Goal: Information Seeking & Learning: Check status

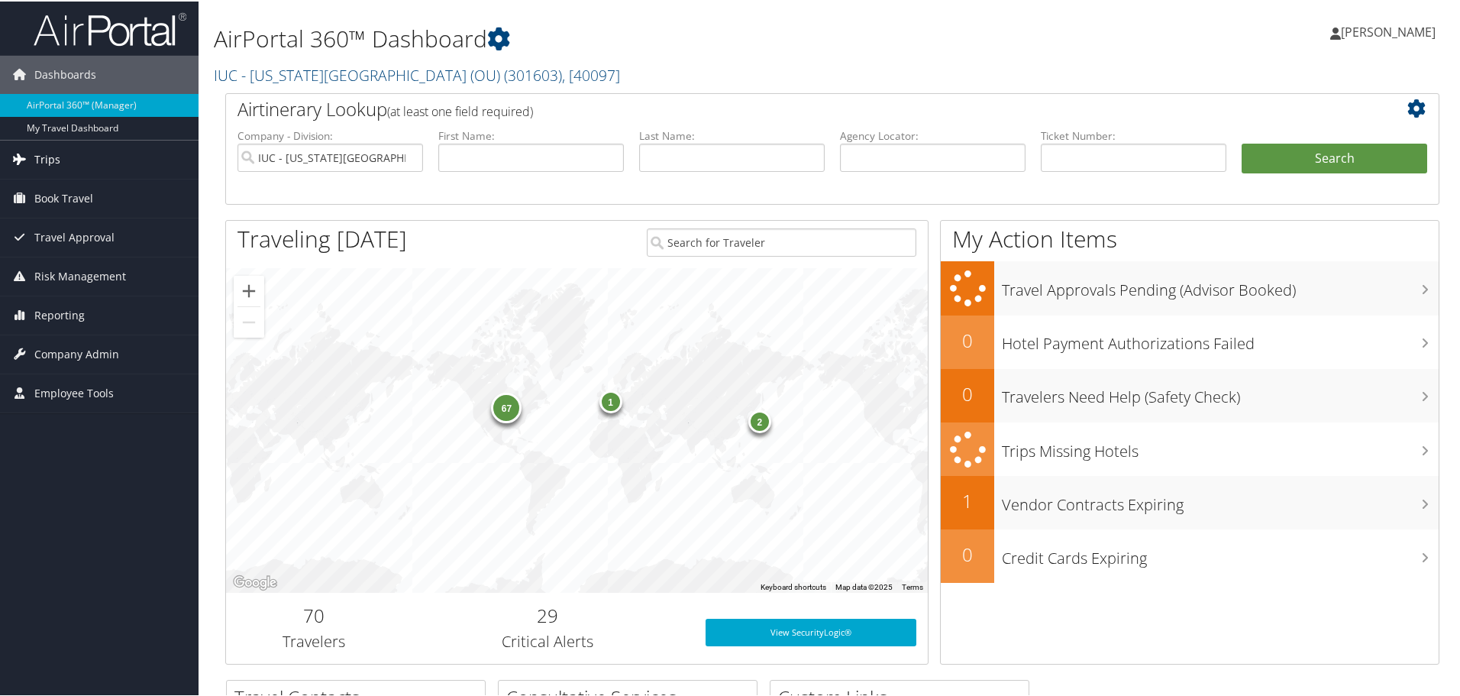
click at [56, 153] on span "Trips" at bounding box center [47, 158] width 26 height 38
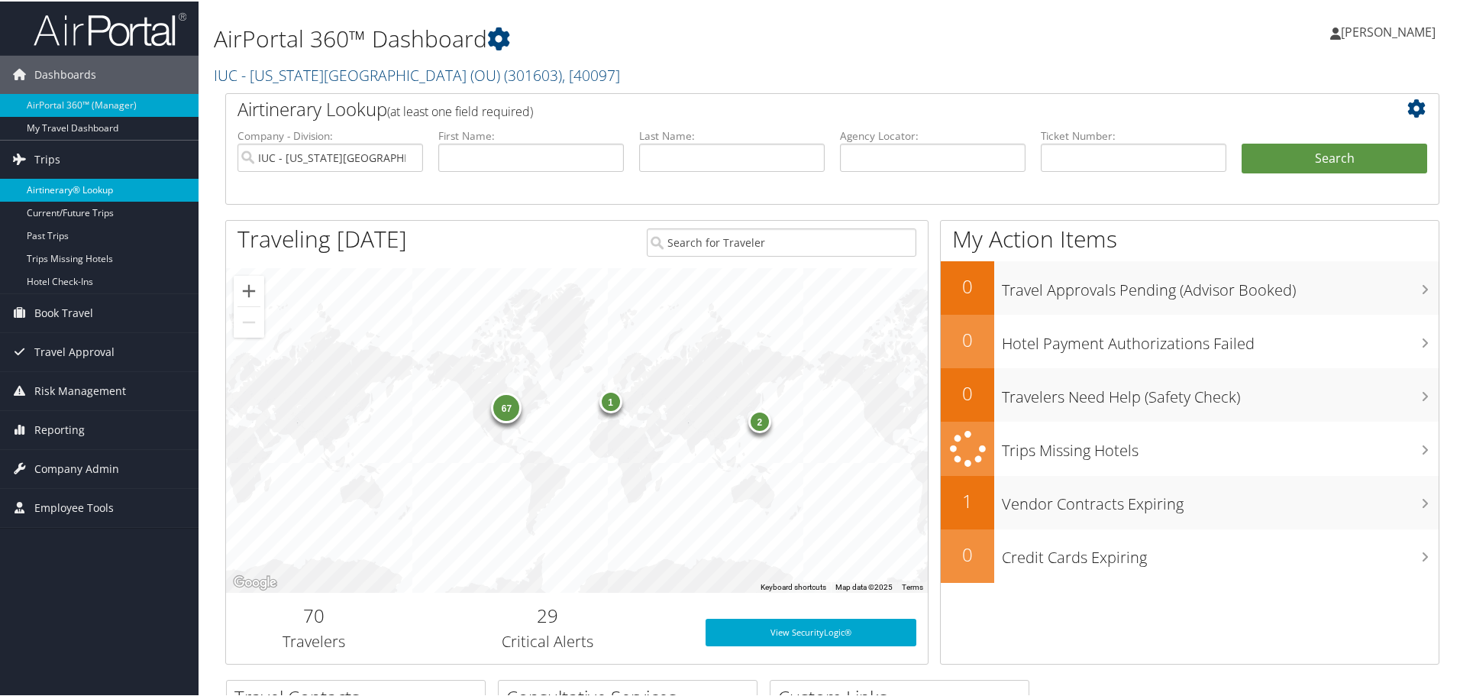
click at [68, 183] on link "Airtinerary® Lookup" at bounding box center [99, 188] width 199 height 23
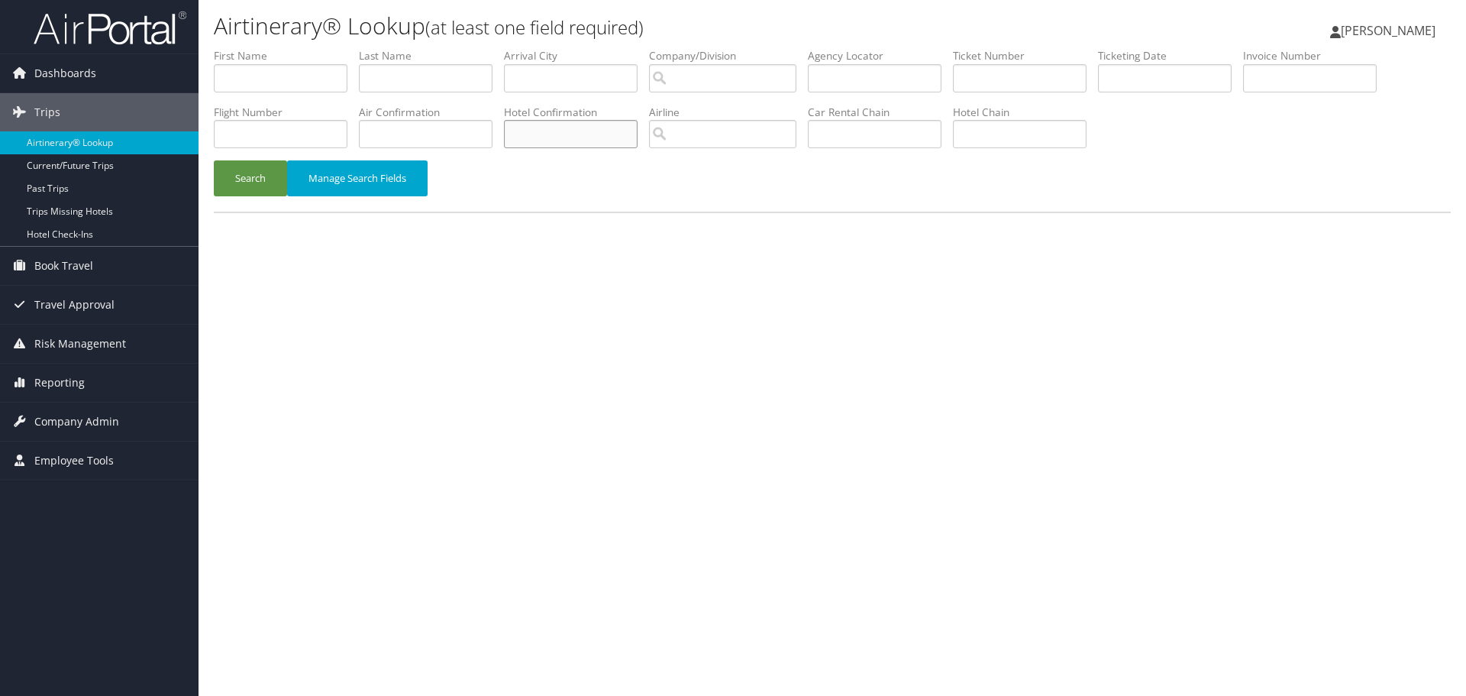
click at [582, 132] on input "text" at bounding box center [571, 134] width 134 height 28
click at [904, 139] on input "text" at bounding box center [875, 134] width 134 height 28
type input "Hertz"
click at [488, 73] on input "text" at bounding box center [426, 78] width 134 height 28
click at [214, 160] on button "Search" at bounding box center [250, 178] width 73 height 36
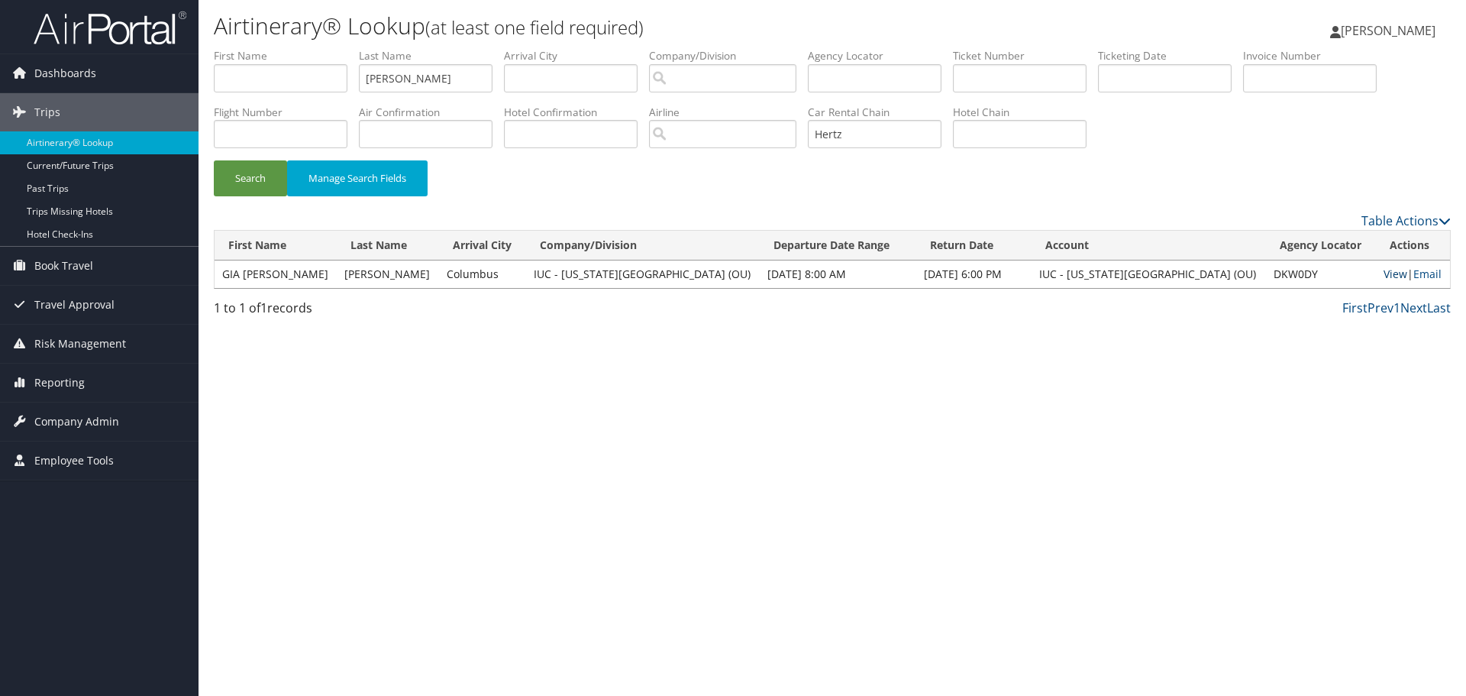
click at [1383, 276] on link "View" at bounding box center [1395, 273] width 24 height 15
click at [416, 89] on input "[PERSON_NAME]" at bounding box center [426, 78] width 134 height 28
click at [416, 86] on input "[PERSON_NAME]" at bounding box center [426, 78] width 134 height 28
type input "[PERSON_NAME]"
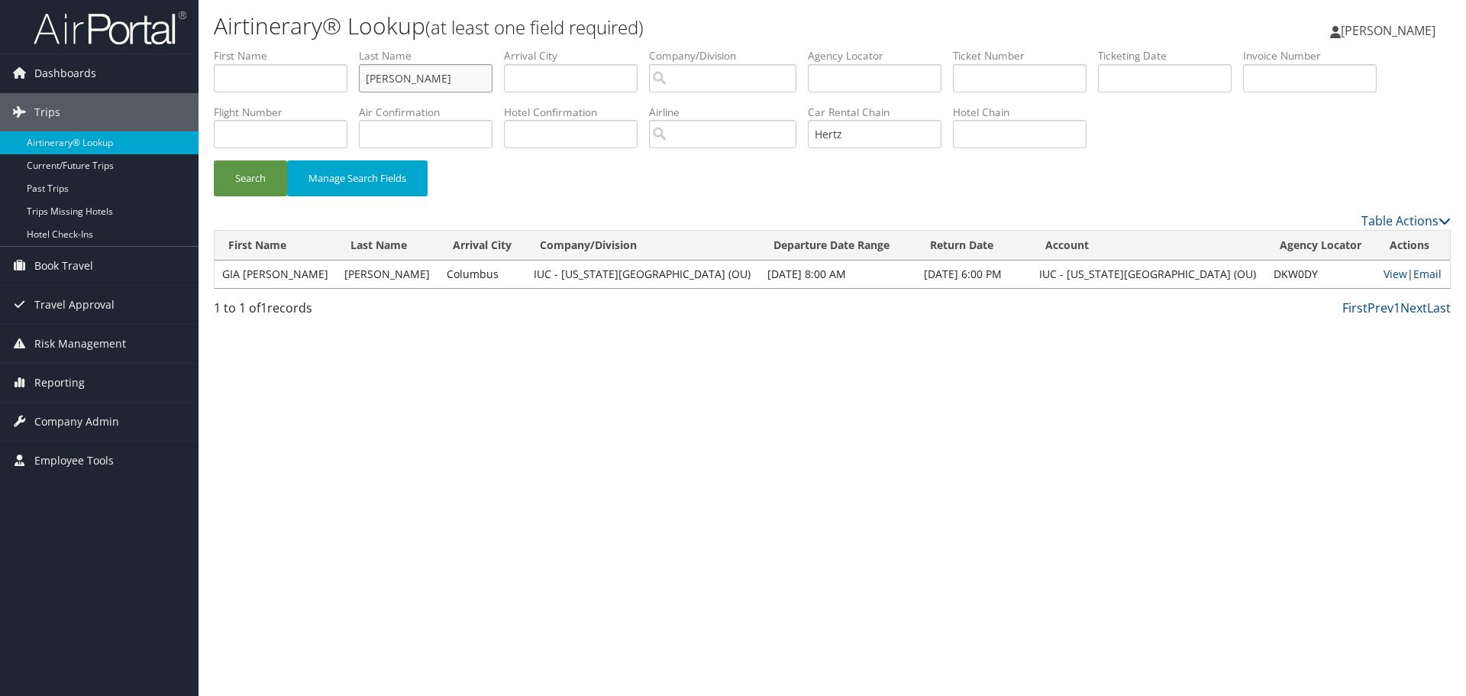
click at [214, 160] on button "Search" at bounding box center [250, 178] width 73 height 36
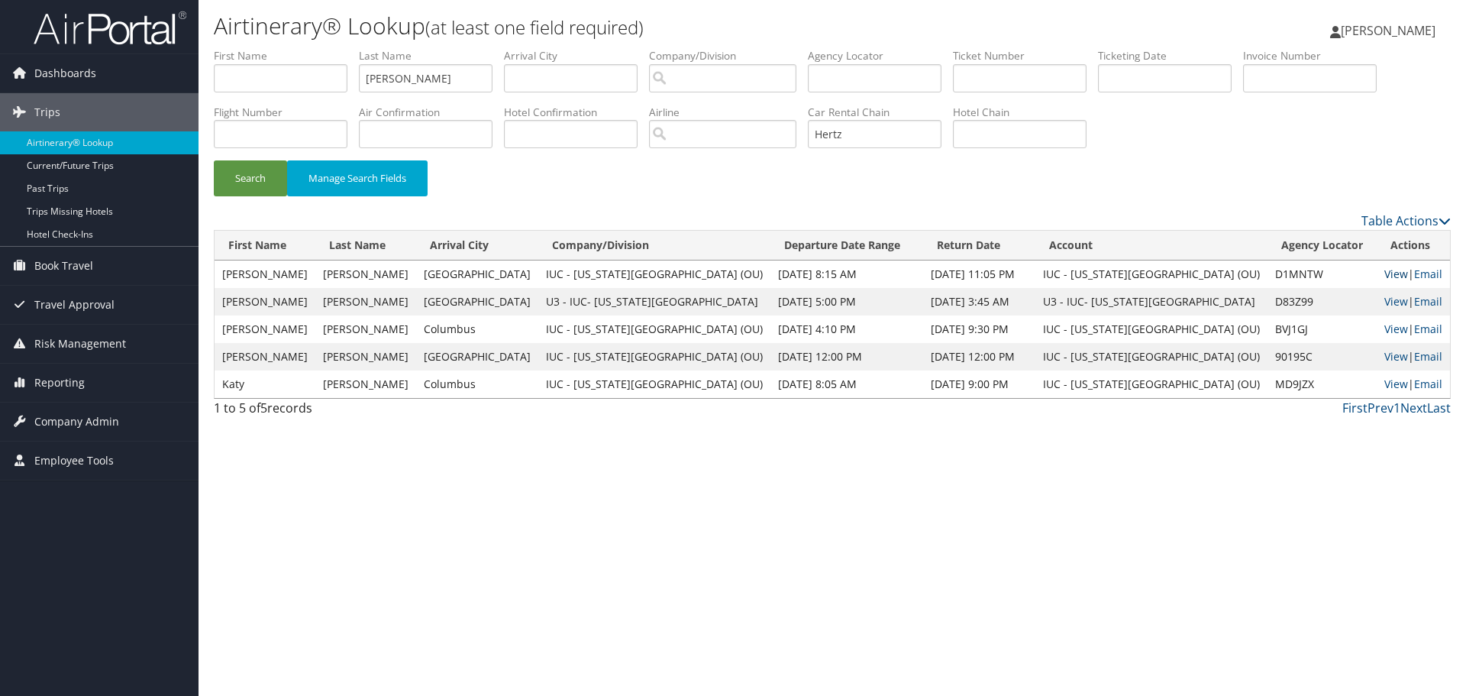
click at [1384, 275] on link "View" at bounding box center [1396, 273] width 24 height 15
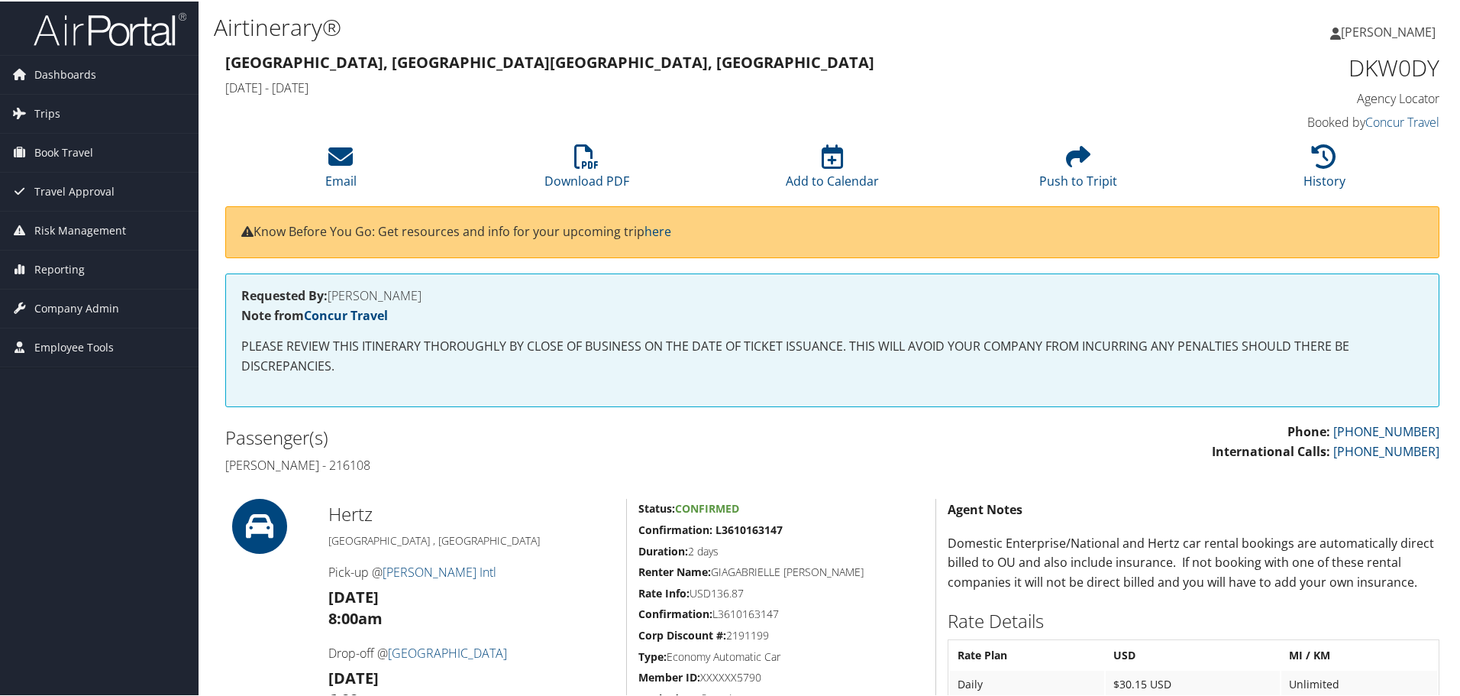
drag, startPoint x: 393, startPoint y: 463, endPoint x: 430, endPoint y: 463, distance: 36.6
click at [430, 463] on h4 "Gia gabrielle Digiacobbe - 216108" at bounding box center [523, 463] width 596 height 17
copy h4 "216108"
drag, startPoint x: 334, startPoint y: 296, endPoint x: 418, endPoint y: 292, distance: 84.1
click at [418, 292] on h4 "Requested By: GIA DIGIACOBBE" at bounding box center [832, 294] width 1182 height 12
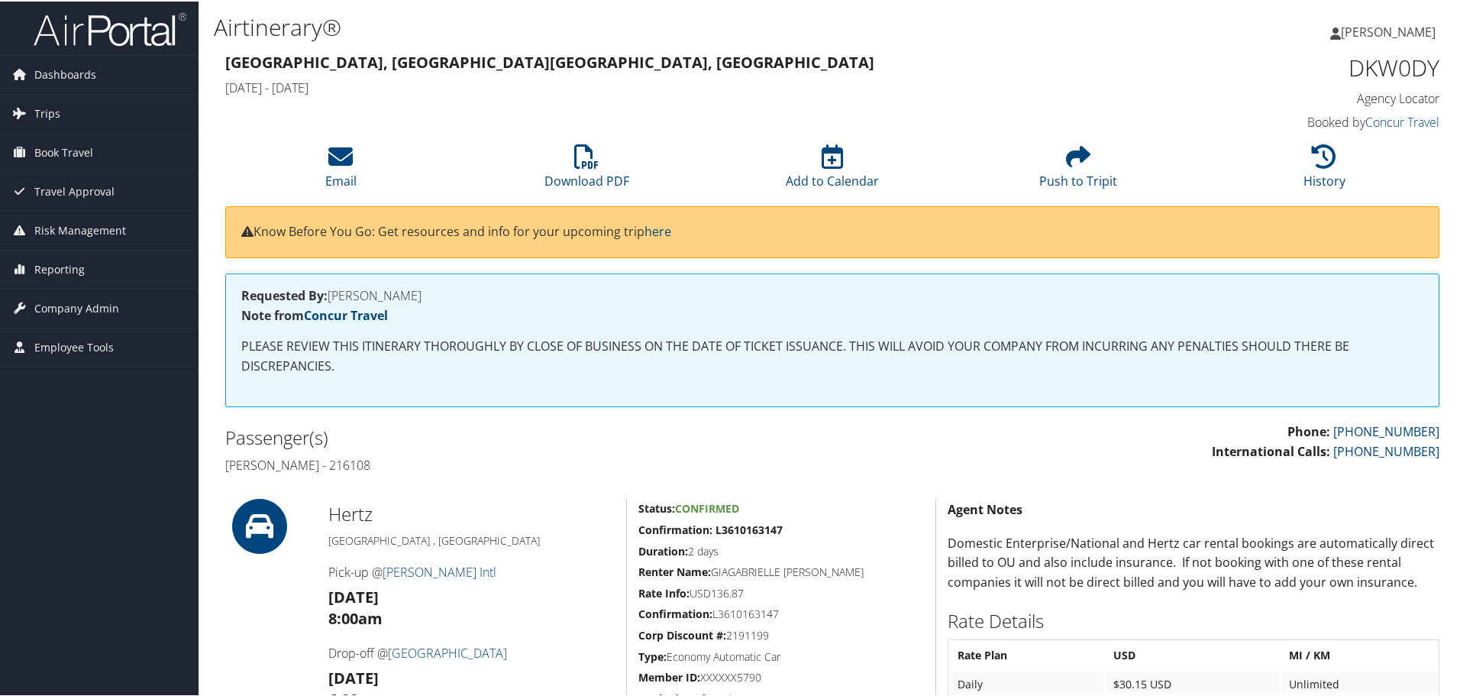
drag, startPoint x: 422, startPoint y: 292, endPoint x: 335, endPoint y: 293, distance: 87.0
click at [335, 293] on h4 "Requested By: GIA DIGIACOBBE" at bounding box center [832, 294] width 1182 height 12
copy h4 "GIA DIGIACOBBE"
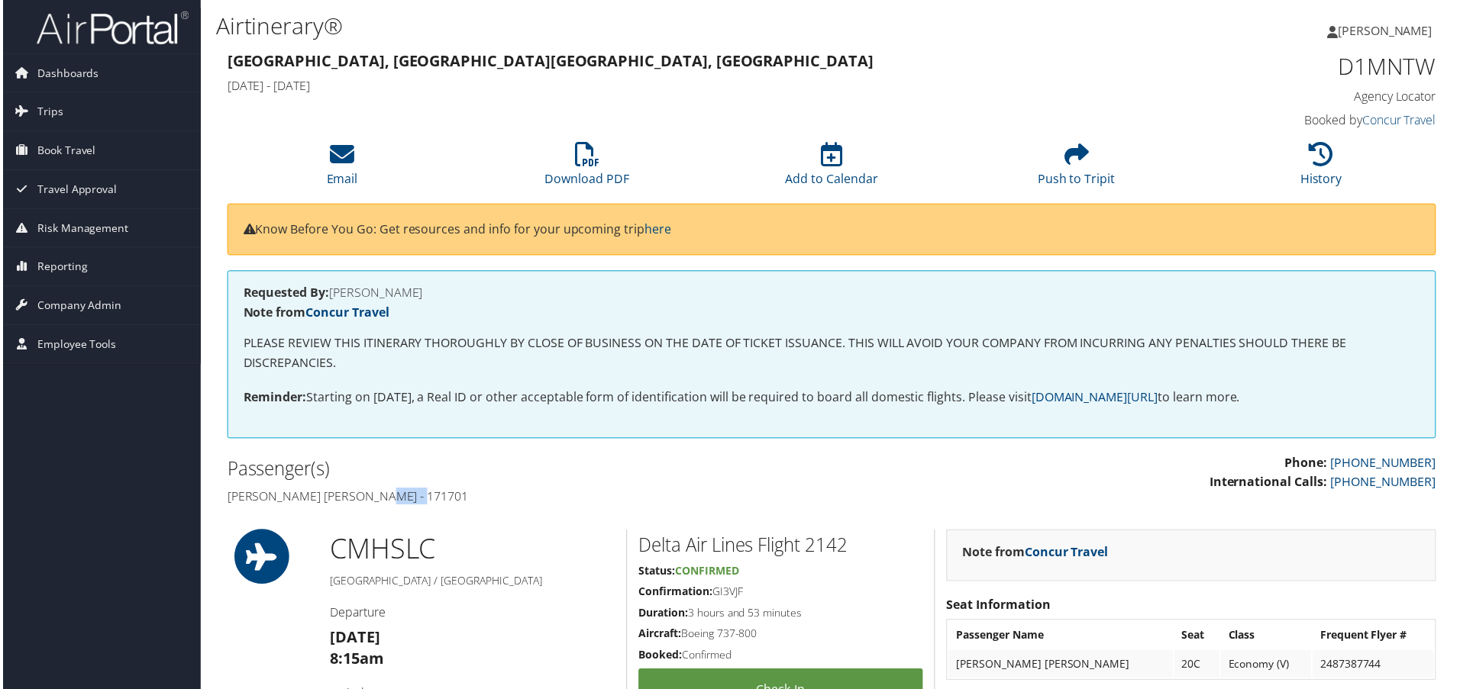
drag, startPoint x: 385, startPoint y: 499, endPoint x: 428, endPoint y: 496, distance: 42.9
click at [428, 496] on h4 "Aaron benjamin Wilson - 171701" at bounding box center [523, 498] width 596 height 17
copy h4 "171701"
drag, startPoint x: 331, startPoint y: 292, endPoint x: 417, endPoint y: 296, distance: 85.6
click at [417, 296] on h4 "Requested By: AARON WILSON" at bounding box center [832, 294] width 1182 height 12
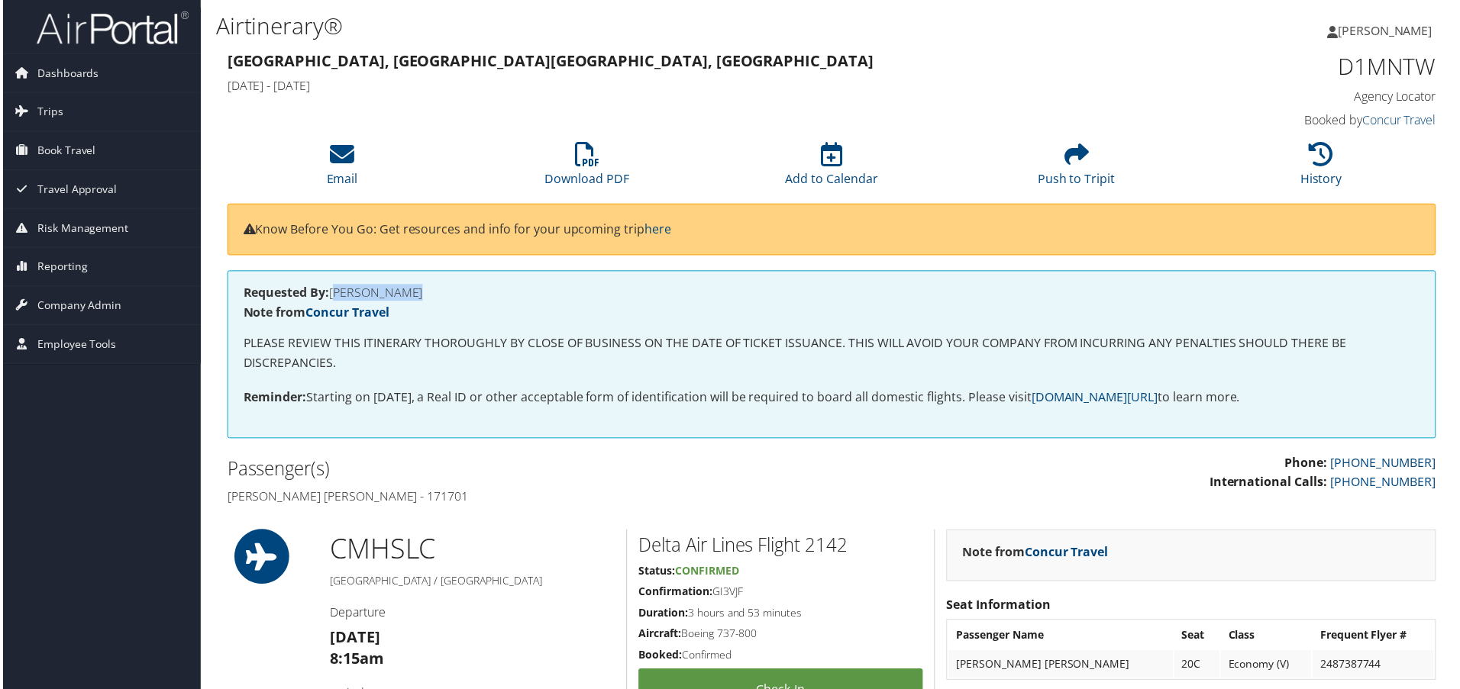
copy h4 "AARON WILSON"
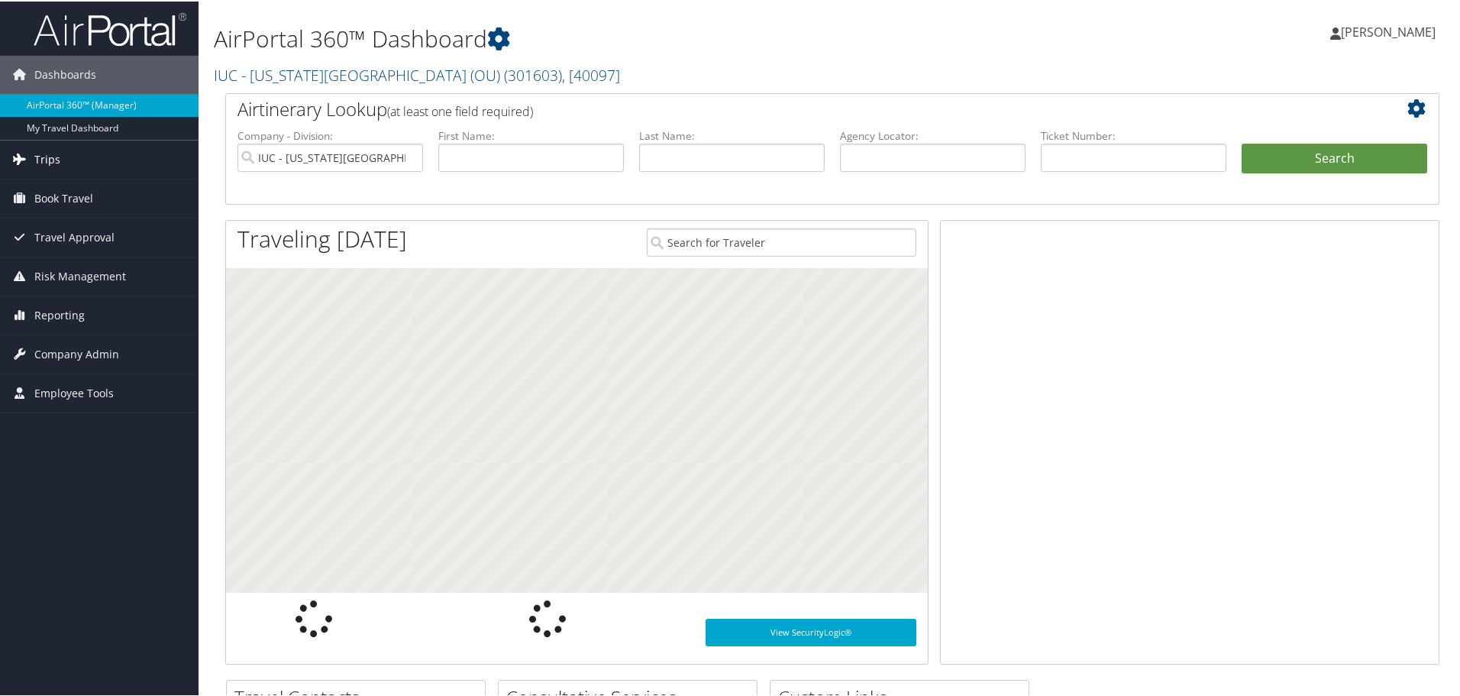
click at [54, 155] on span "Trips" at bounding box center [47, 158] width 26 height 38
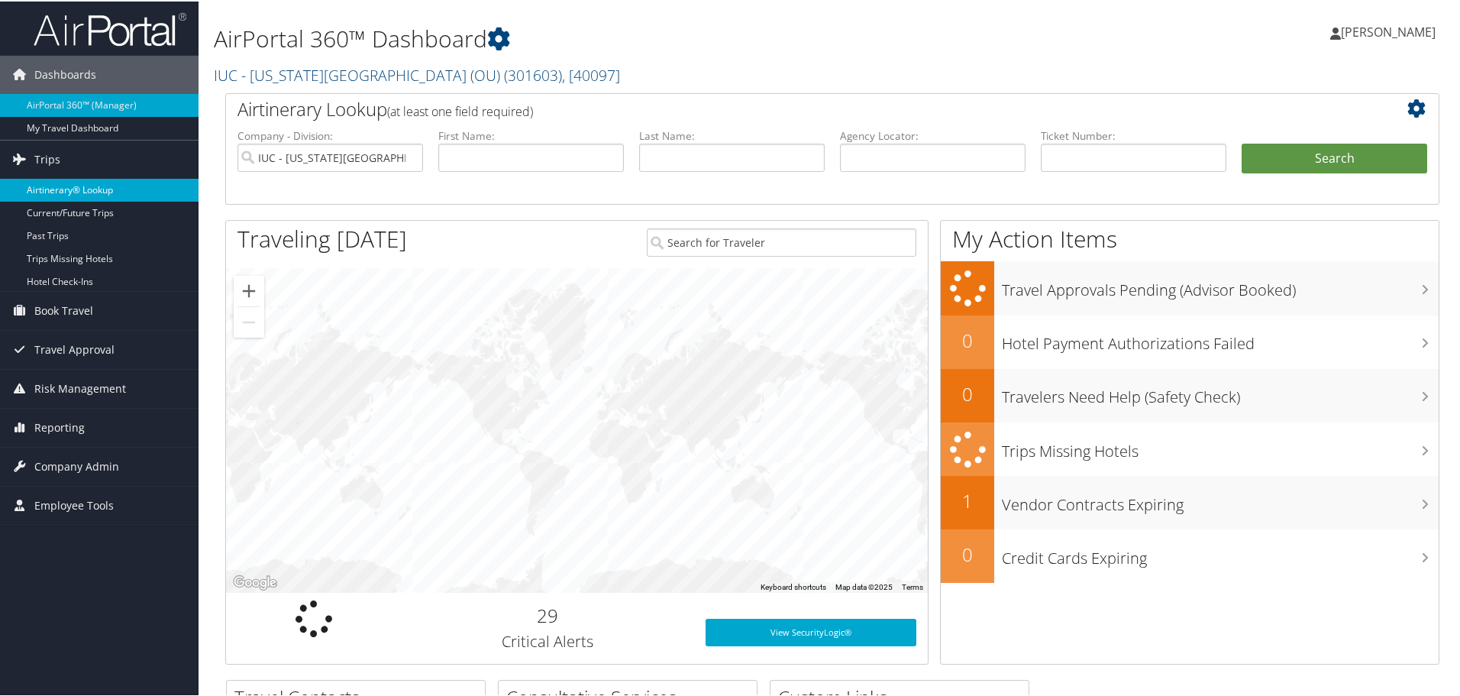
click at [62, 184] on link "Airtinerary® Lookup" at bounding box center [99, 188] width 199 height 23
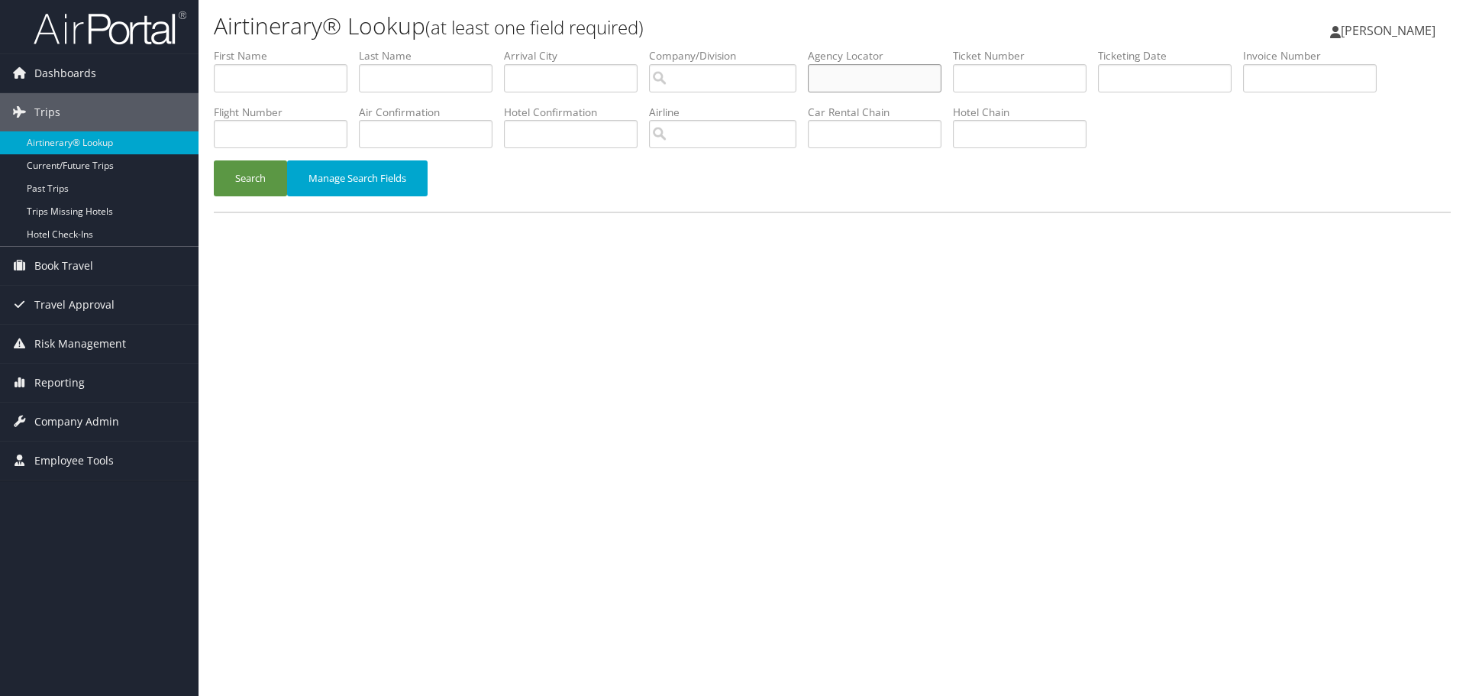
click at [915, 77] on input "text" at bounding box center [875, 78] width 134 height 28
type input "d"
type input "DLM1XR"
click at [239, 180] on button "Search" at bounding box center [250, 178] width 73 height 36
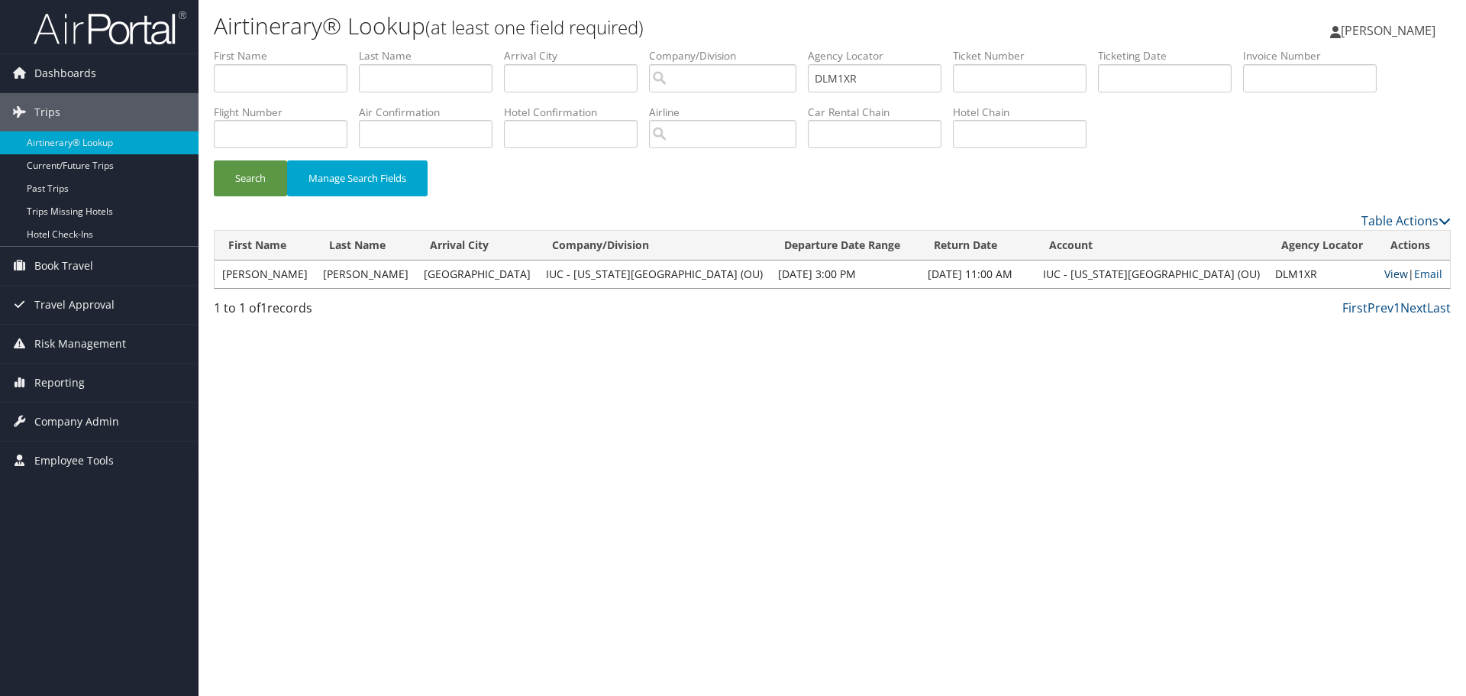
click at [1384, 273] on link "View" at bounding box center [1396, 273] width 24 height 15
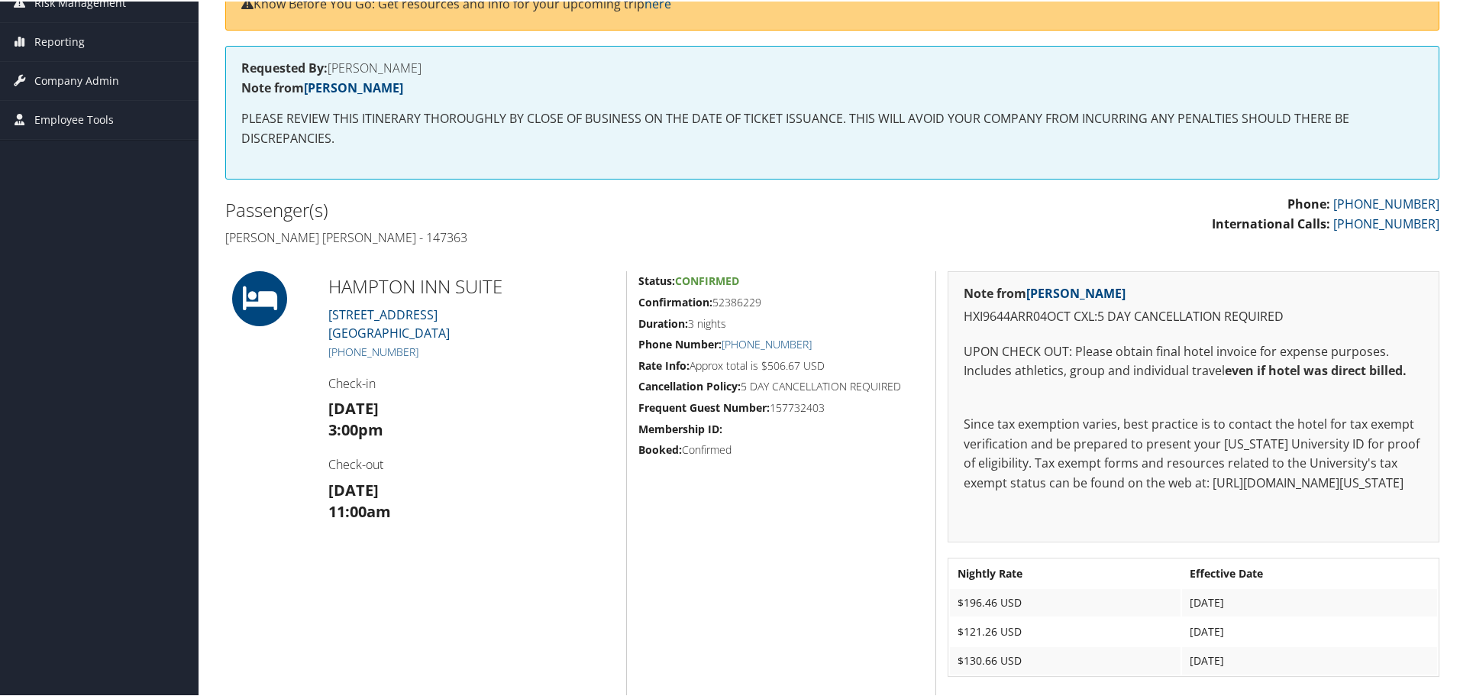
scroll to position [201, 0]
